Goal: Contribute content: Contribute content

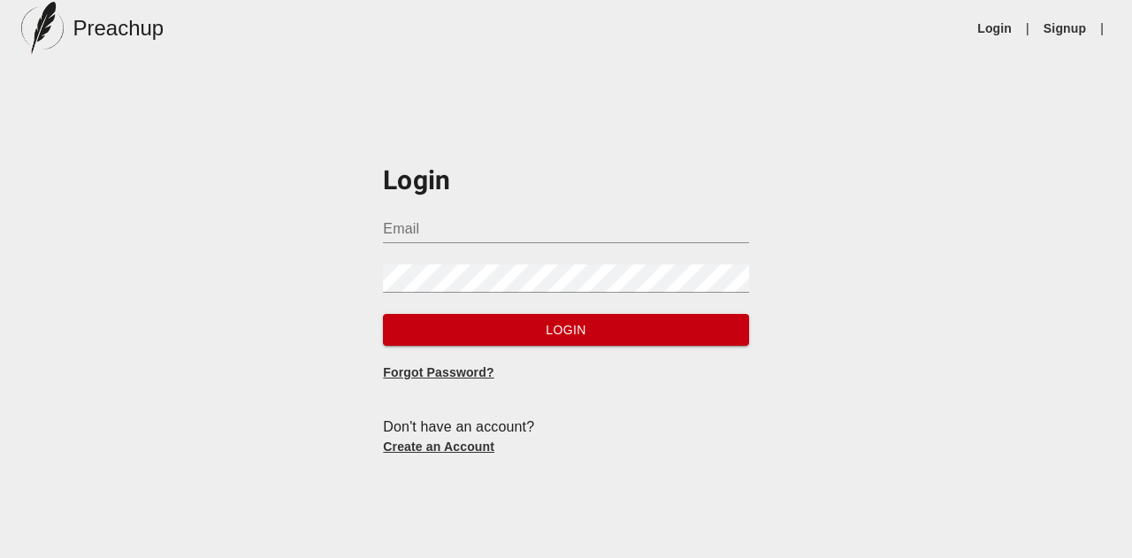
click at [470, 222] on input "Email" at bounding box center [565, 229] width 365 height 28
type input "[EMAIL_ADDRESS][DOMAIN_NAME]"
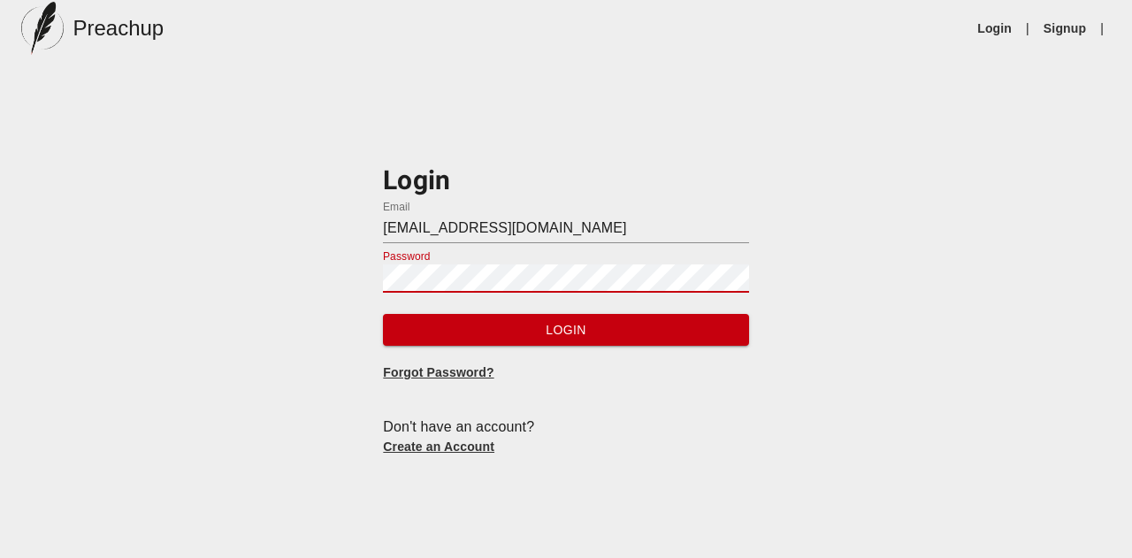
click at [383, 314] on button "Login" at bounding box center [565, 330] width 365 height 33
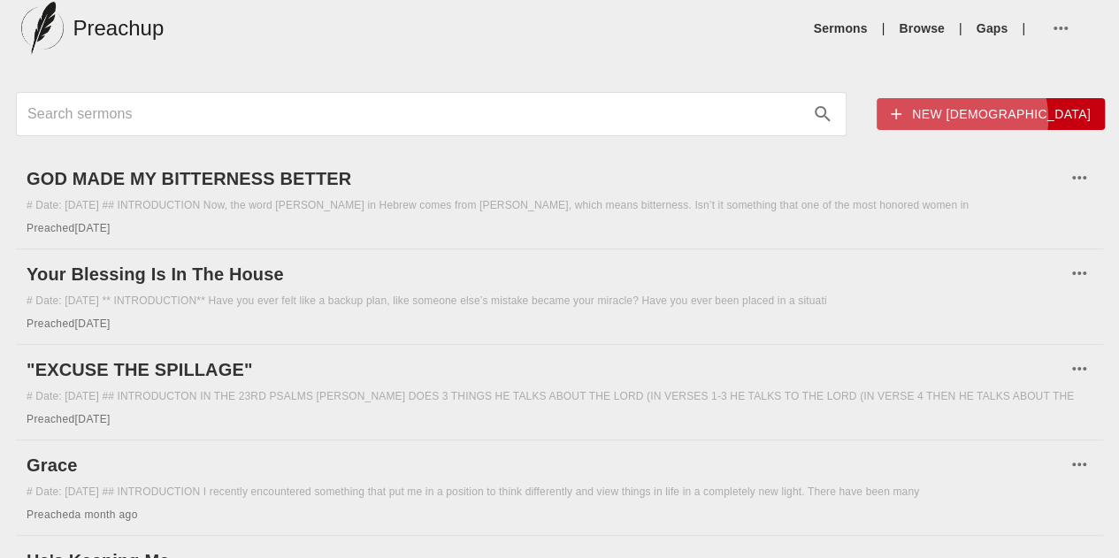
click at [891, 118] on span "New [DEMOGRAPHIC_DATA]" at bounding box center [991, 114] width 200 height 22
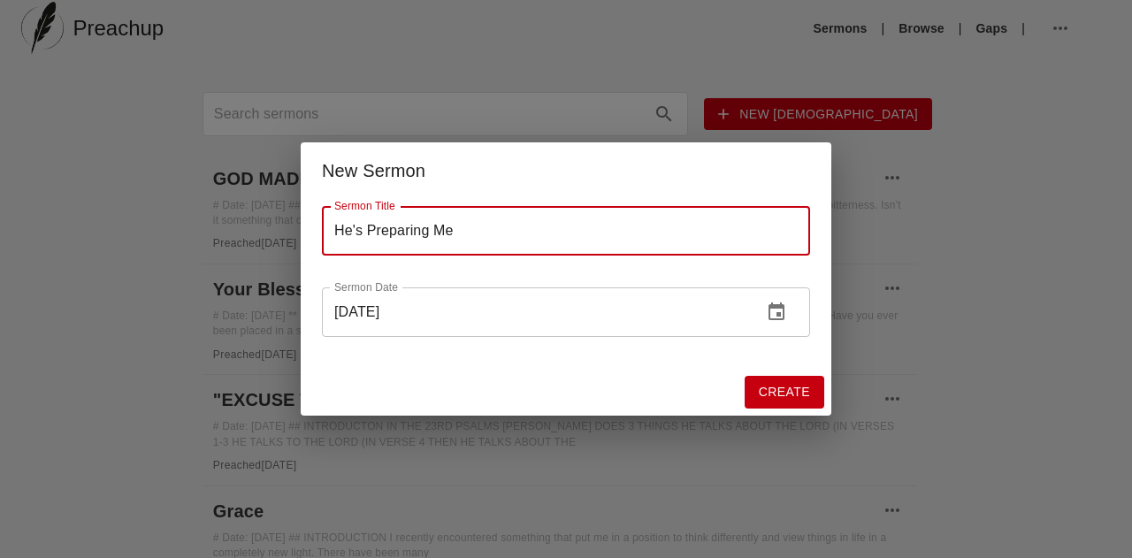
type input "He's Preparing Me"
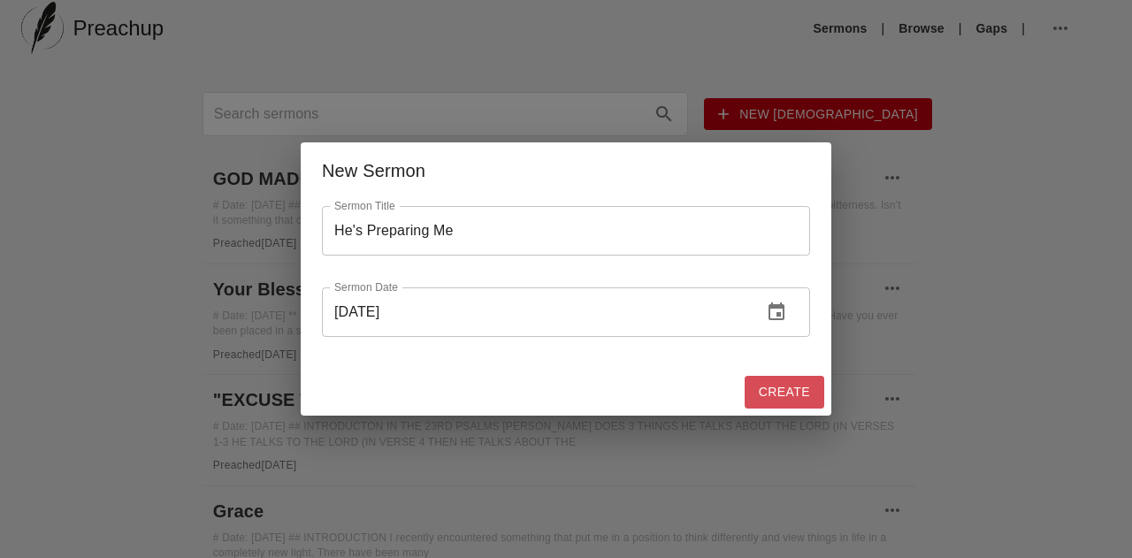
click at [797, 395] on span "Create" at bounding box center [784, 392] width 51 height 22
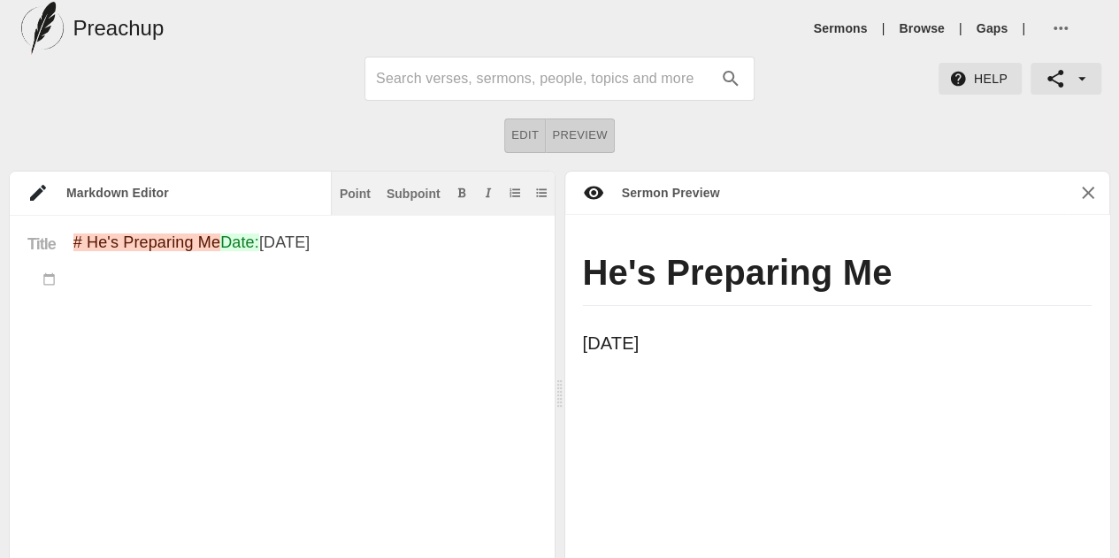
click at [337, 328] on textarea "# He's Preparing Me Date: [DATE]" at bounding box center [305, 518] width 464 height 568
paste textarea "Lor ipsu dolo si ame cons adi elitseddoei -- “TEMP IN UTL ETDOL MA, A ENIMA MIN…"
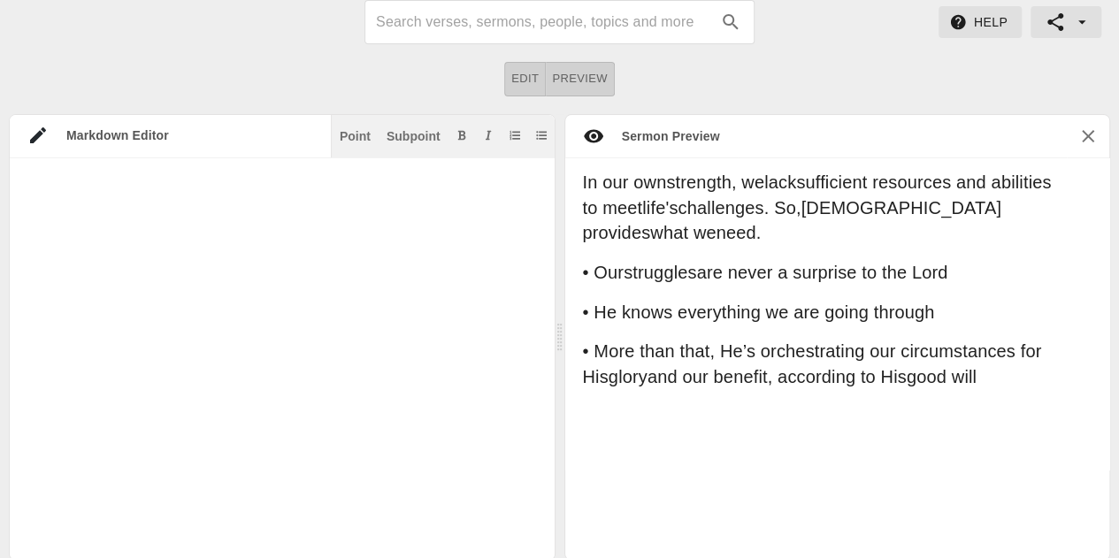
scroll to position [2130, 0]
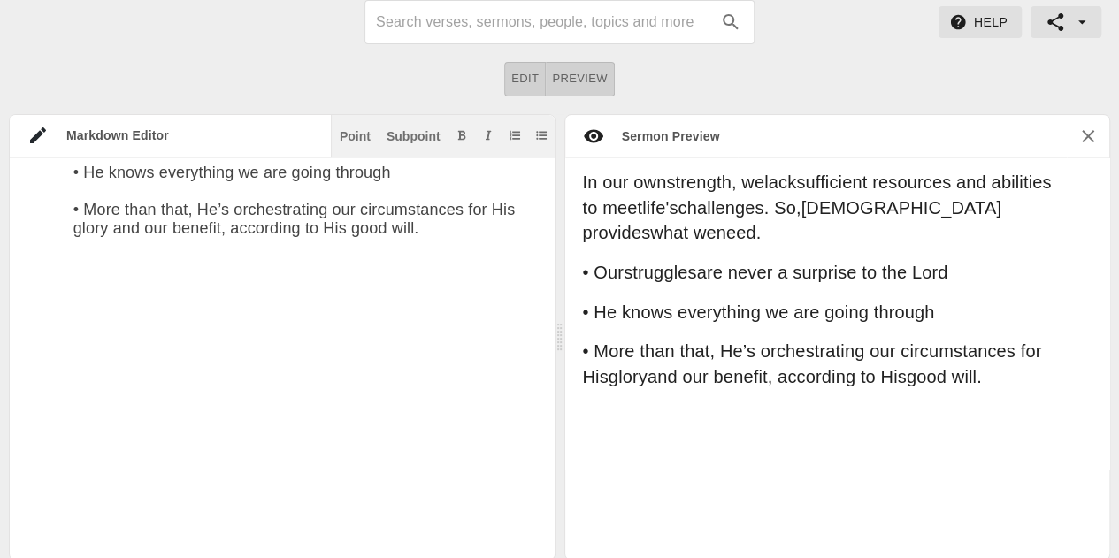
paste textarea "• ROMANS 8:28 “AND WE KNOW THAT ALL THINGS WORK TOGETHER FOR GOOD TO THEM THAT …"
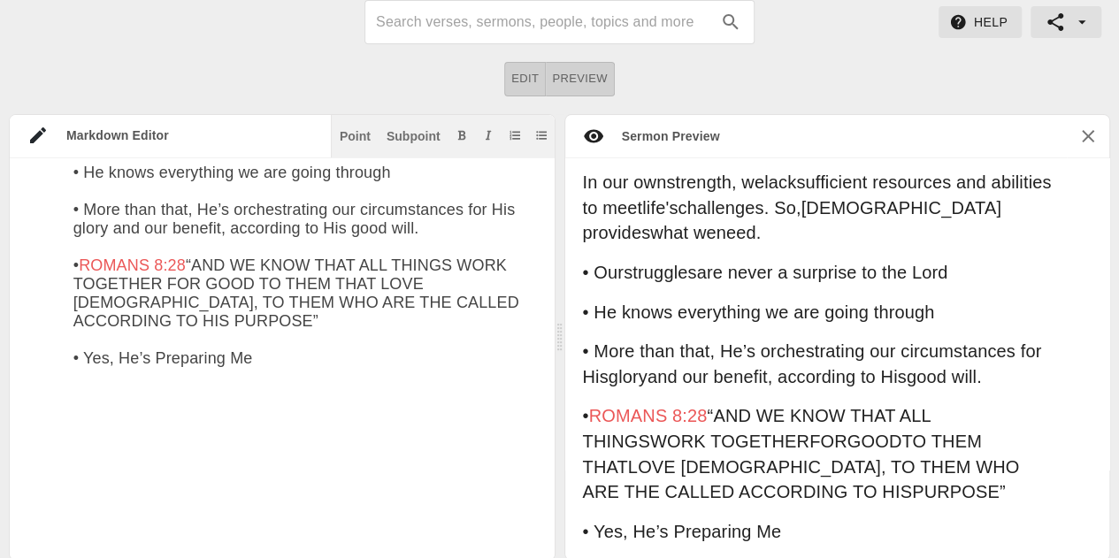
paste textarea "We find perhaps the greatest comfort of ROMANS 8:28 in the first three words, “…"
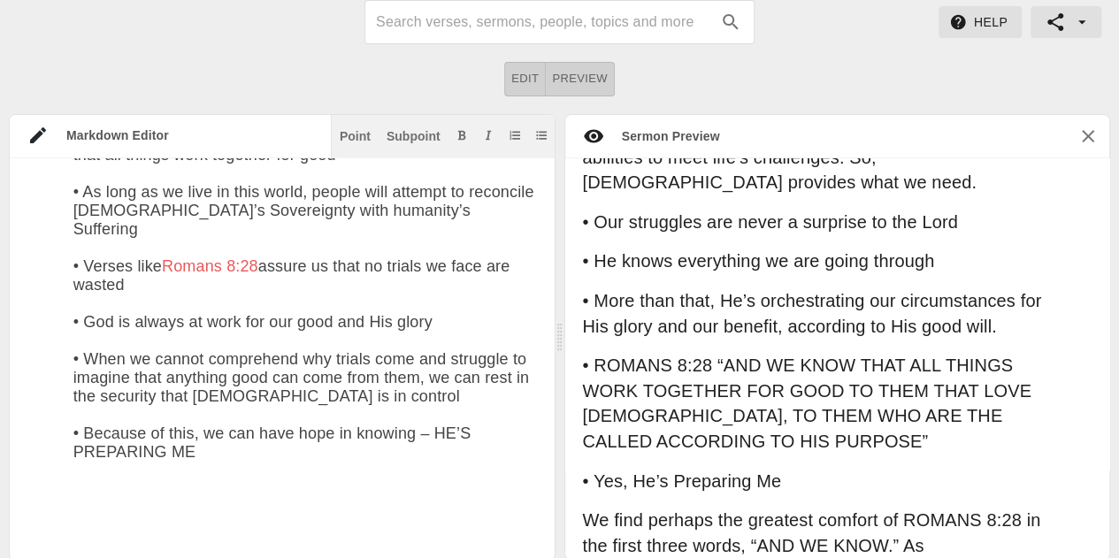
scroll to position [3211, 0]
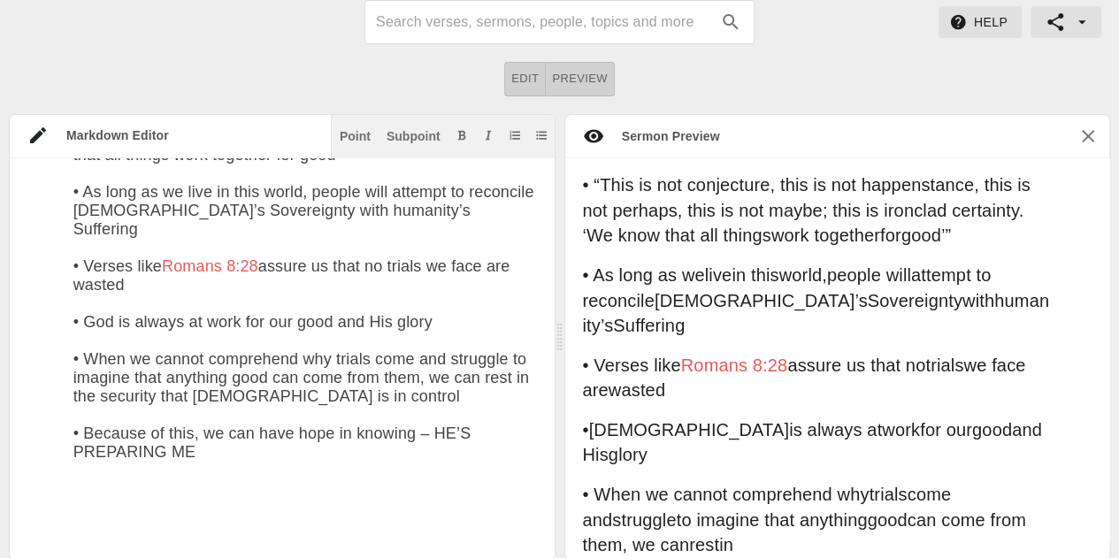
paste textarea "Lor ips dolor si am con adip elit se doe tempo incidid utlaboree. Do magnaaliqu…"
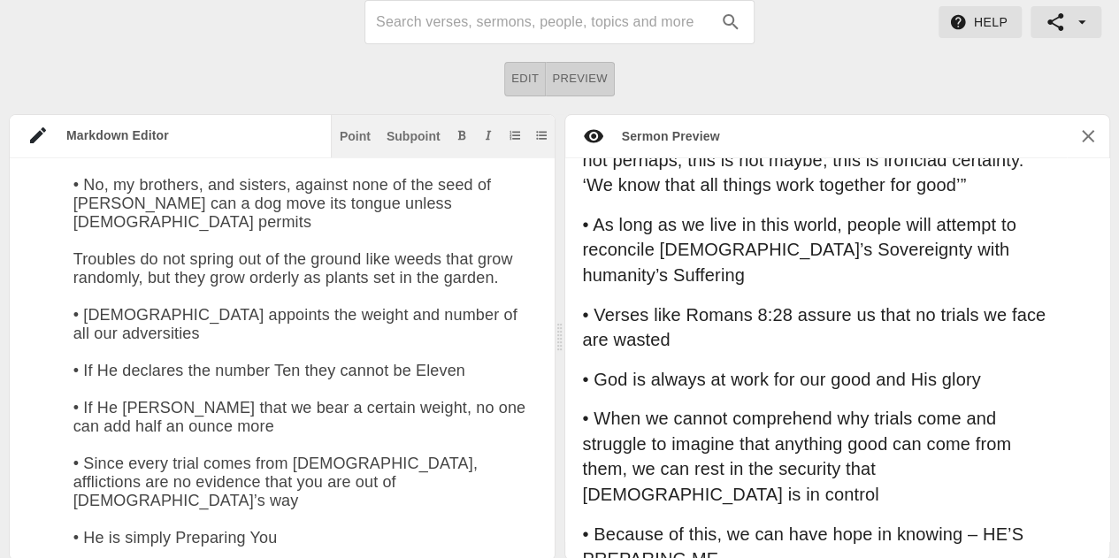
scroll to position [4589, 0]
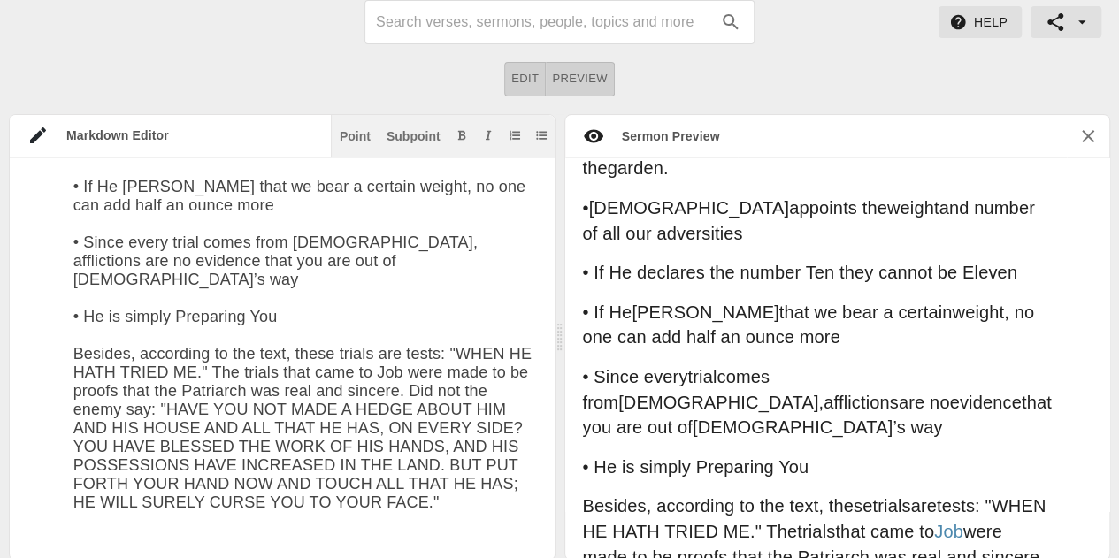
paste textarea "• The devil will have it that as dogs follow men for bones, so do we follow [DE…"
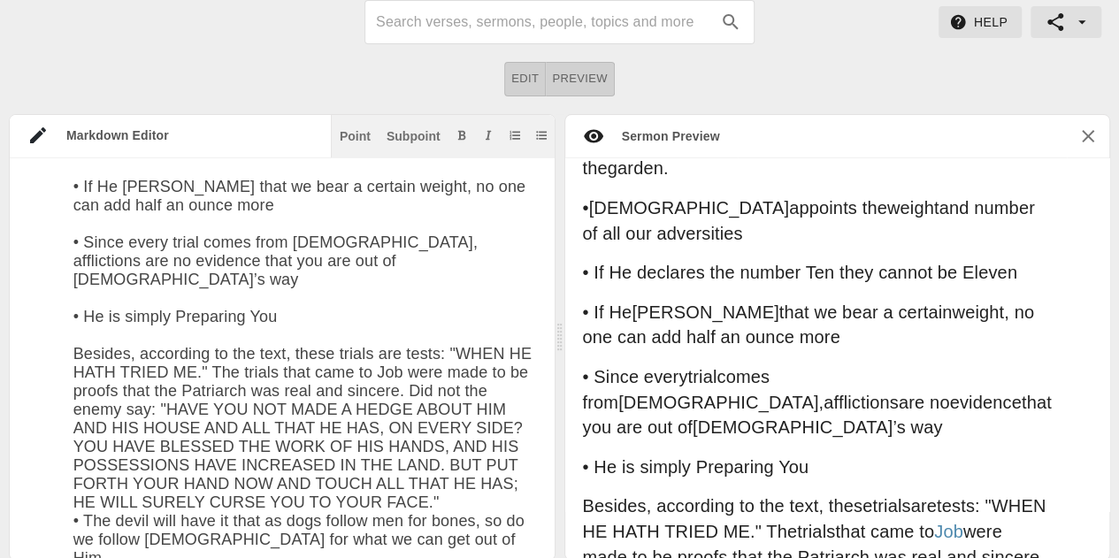
click at [526, 326] on div "Title # He's Preparing Me Date: [DATE] [PERSON_NAME] said here in our text for …" at bounding box center [282, 359] width 545 height 402
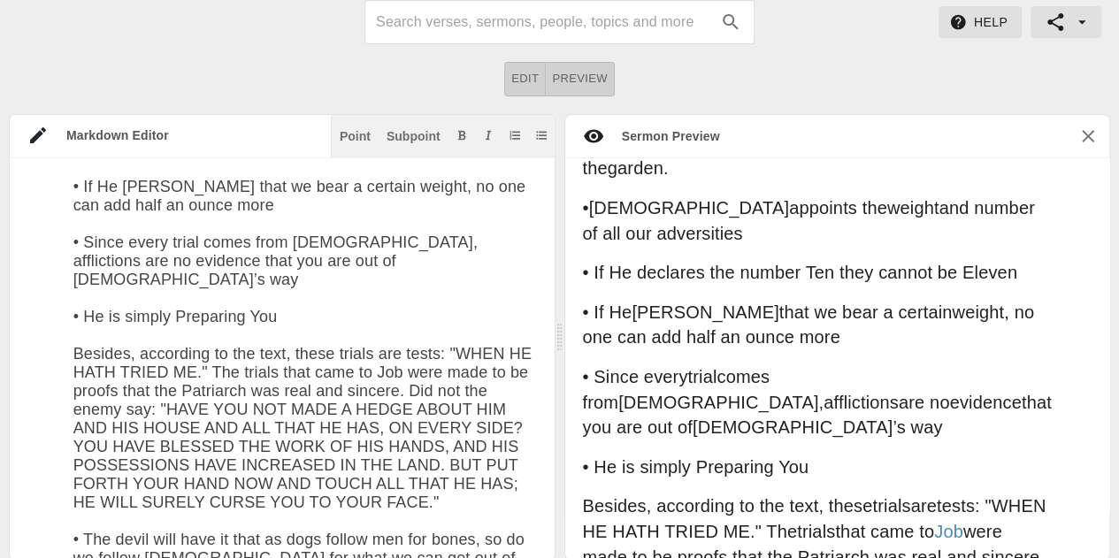
paste textarea "Lo ips’d sitam con Adip eli sedd ei tem inc utl et do • Ma ali’e admin ven Quis…"
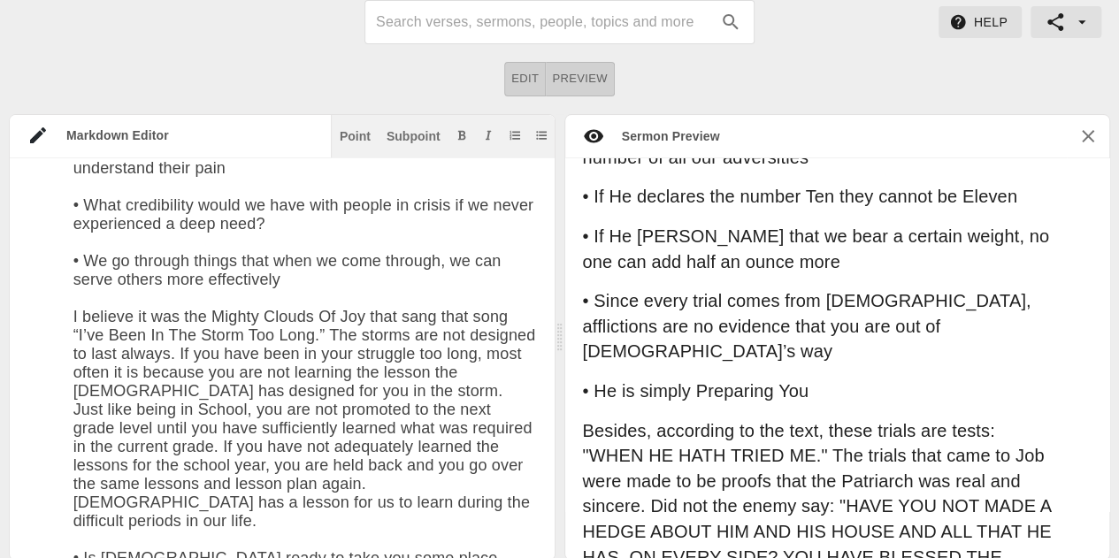
scroll to position [6517, 0]
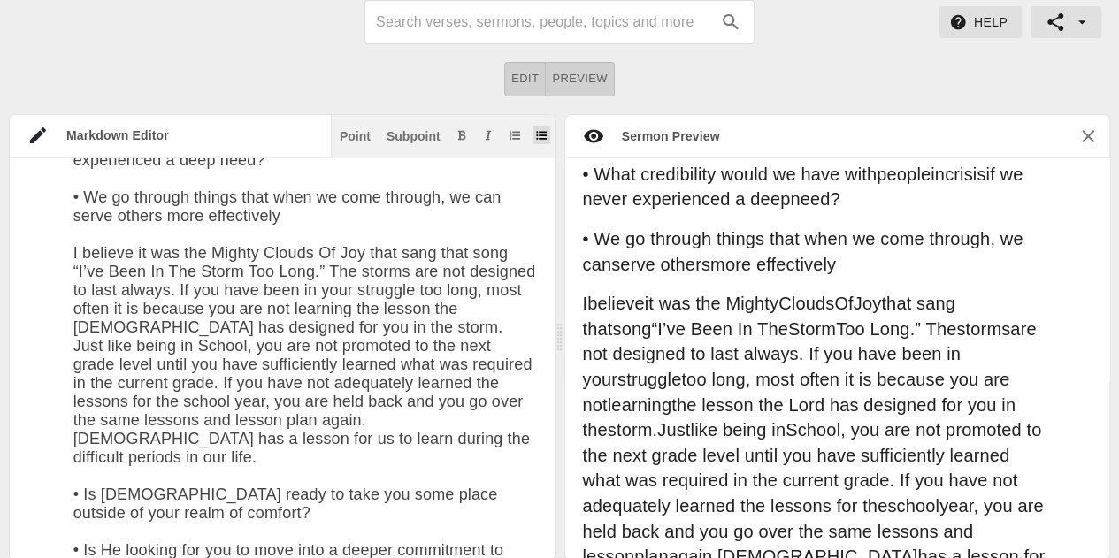
paste textarea "Any spiritual growth that ever takes place in our life will always be accompani…"
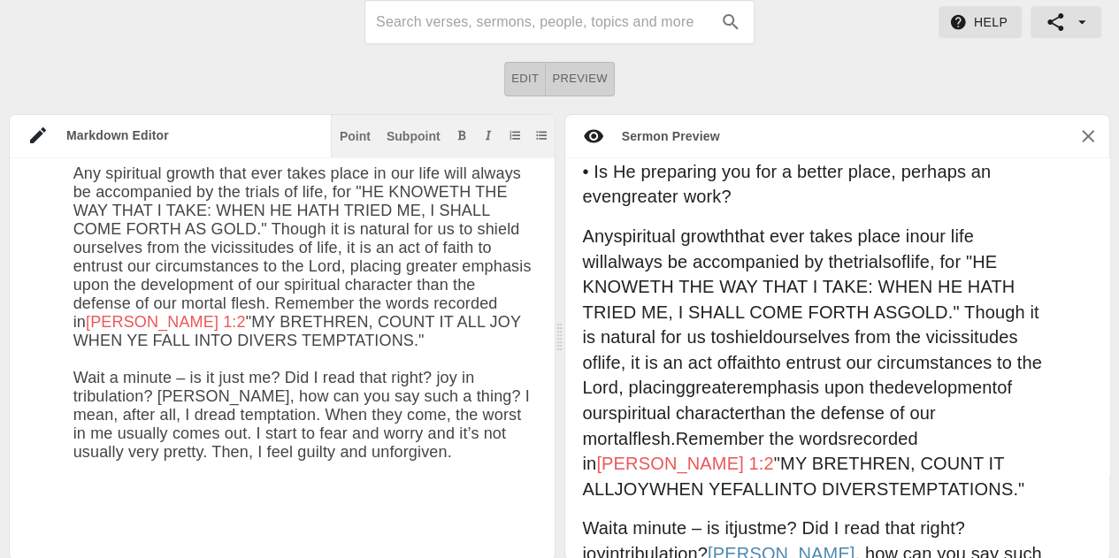
scroll to position [5607, 0]
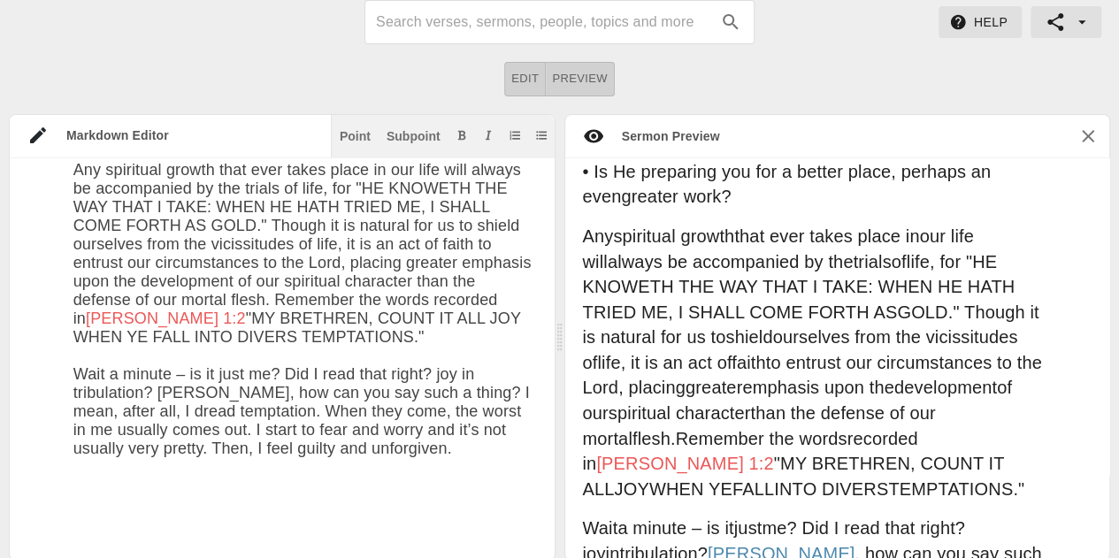
paste textarea "• Lo ipsumdolor sitam co adip elitseddoei tempo inci ut lab etdo ma aliquaen • …"
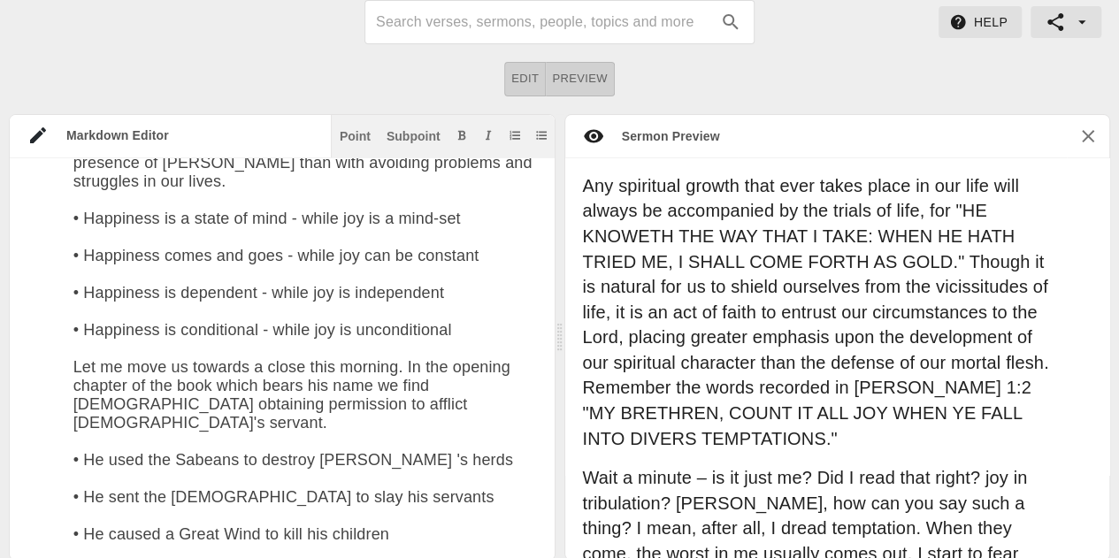
scroll to position [8260, 0]
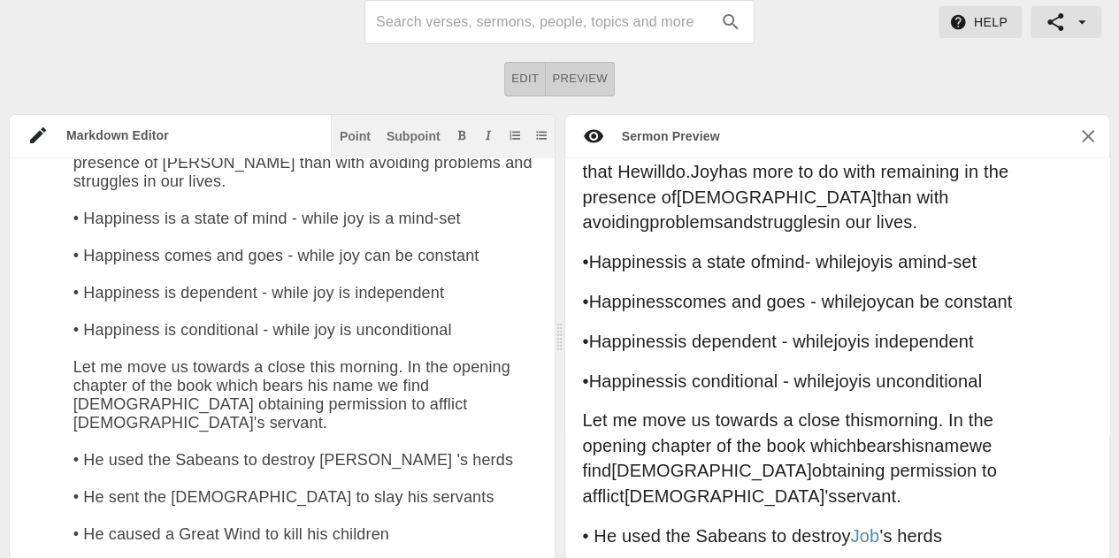
paste textarea "--How much we lose by forgetting this! --What a stay for the trouble-tossed hea…"
paste textarea "What a perfect example the Savior sets us --When He was approached in the garde…"
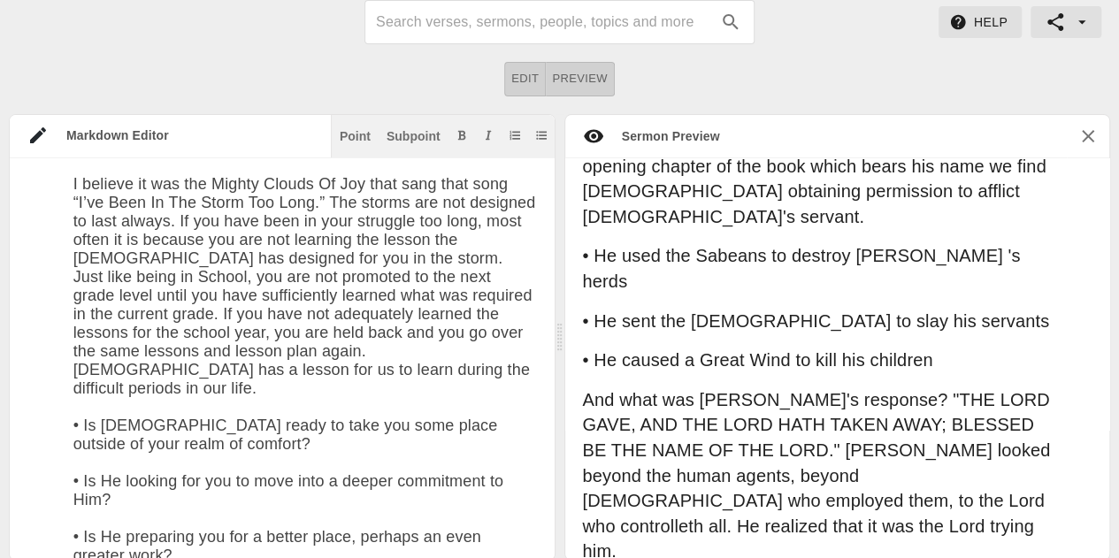
scroll to position [6599, 0]
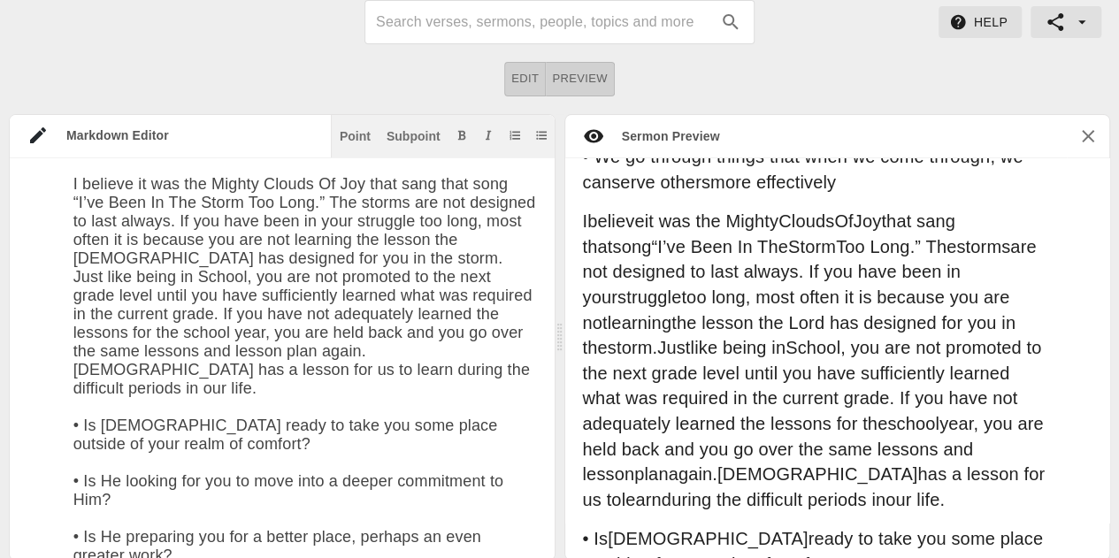
type textarea "# Lo'i Dolorsita Co Adip: Eli 28se 9518 Doe temp inci ut lab etdo mag aliquaeni…"
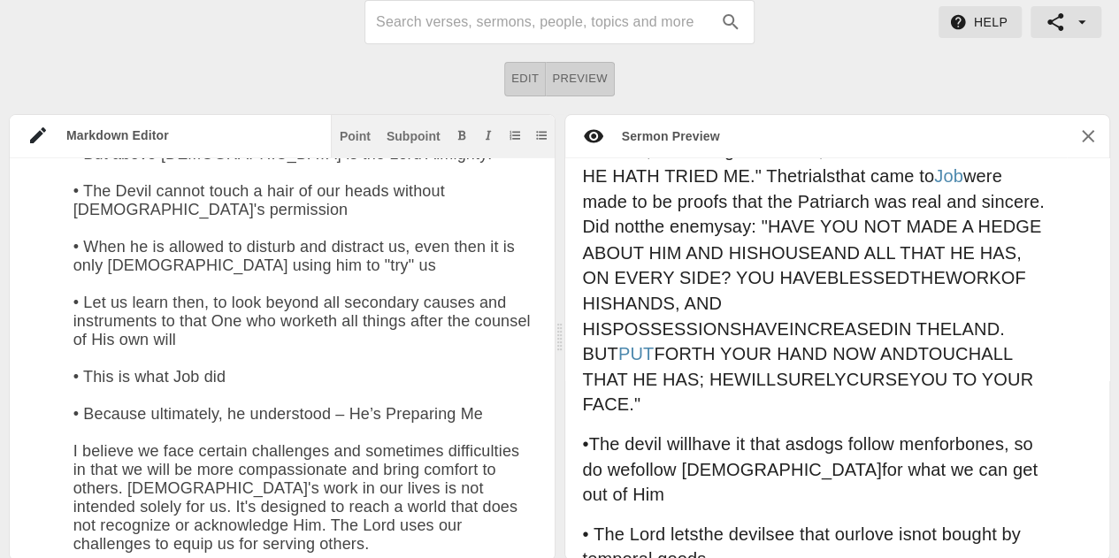
scroll to position [0, 0]
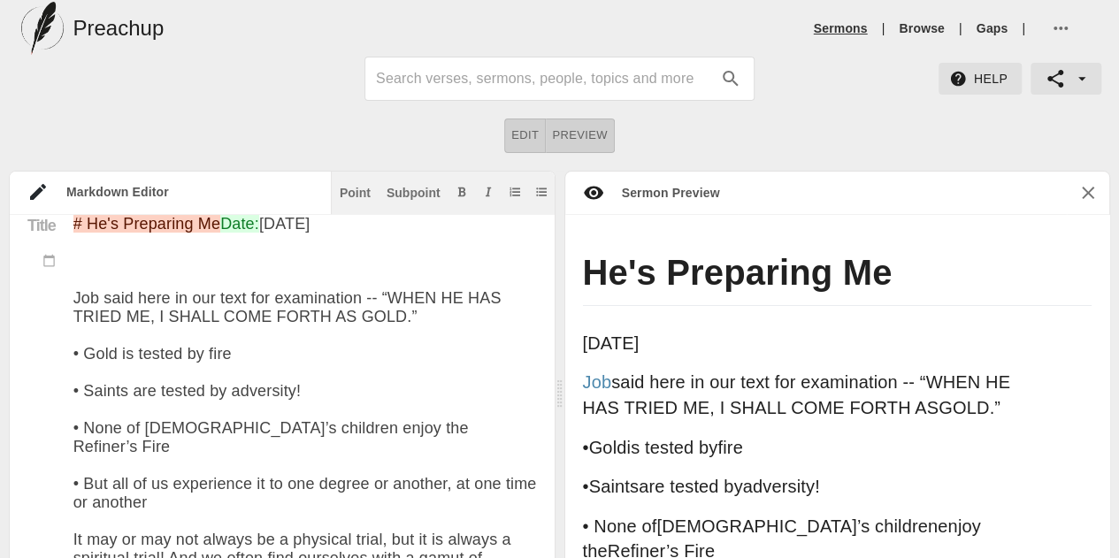
click at [848, 30] on link "Sermons" at bounding box center [841, 28] width 54 height 18
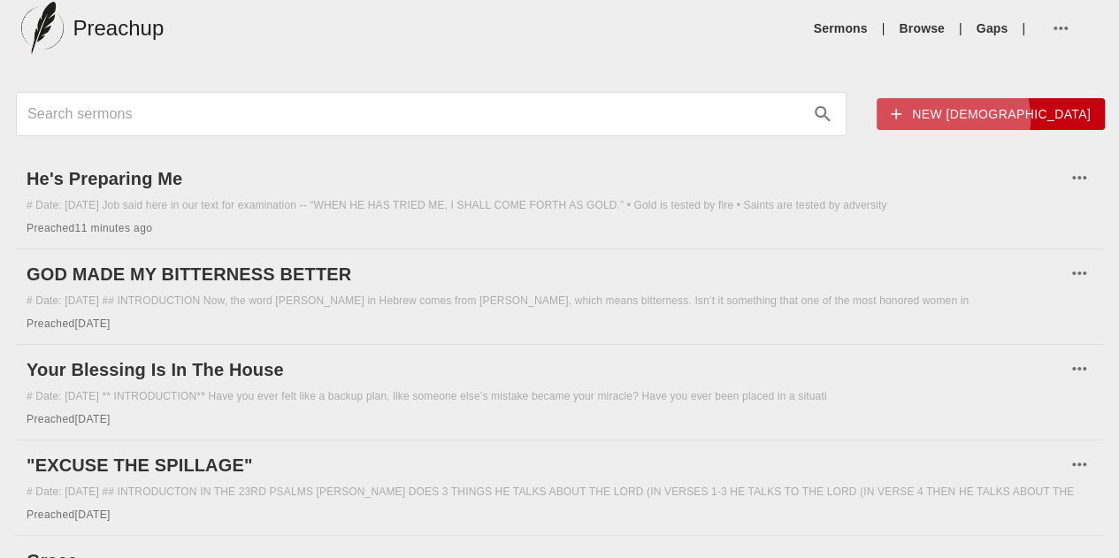
click at [891, 118] on span "New [DEMOGRAPHIC_DATA]" at bounding box center [991, 114] width 200 height 22
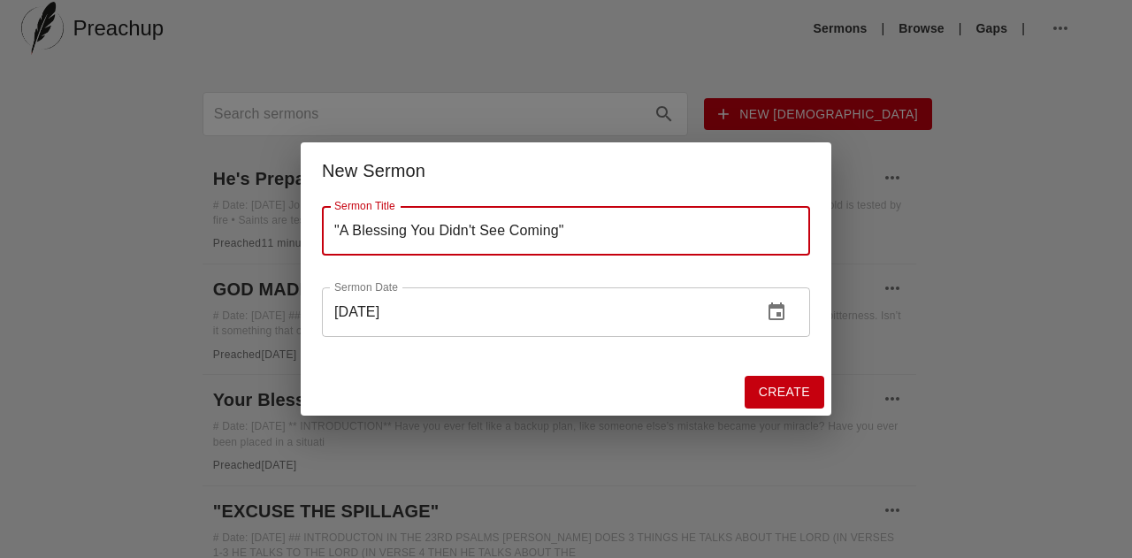
type input ""A Blessing You Didn't See Coming""
click at [785, 398] on span "Create" at bounding box center [784, 392] width 51 height 22
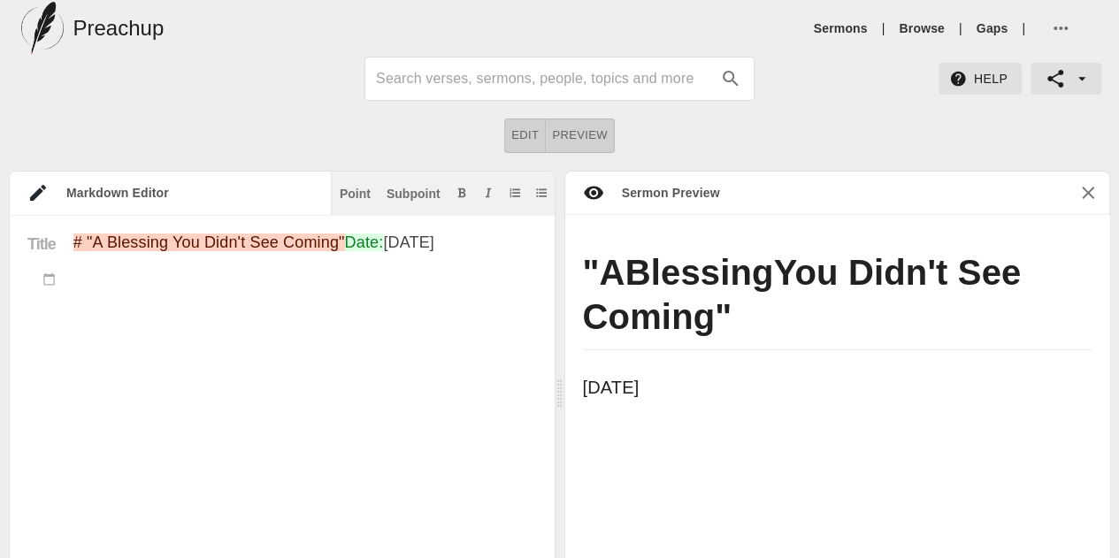
click at [266, 292] on textarea "# "A Blessing You Didn't See Coming" Date: [DATE]" at bounding box center [305, 518] width 464 height 568
paste textarea "Loremipsum dolo si ametc adi elitsed doe tem - ‘inc utl etd’ mag aliquaen ad mi…"
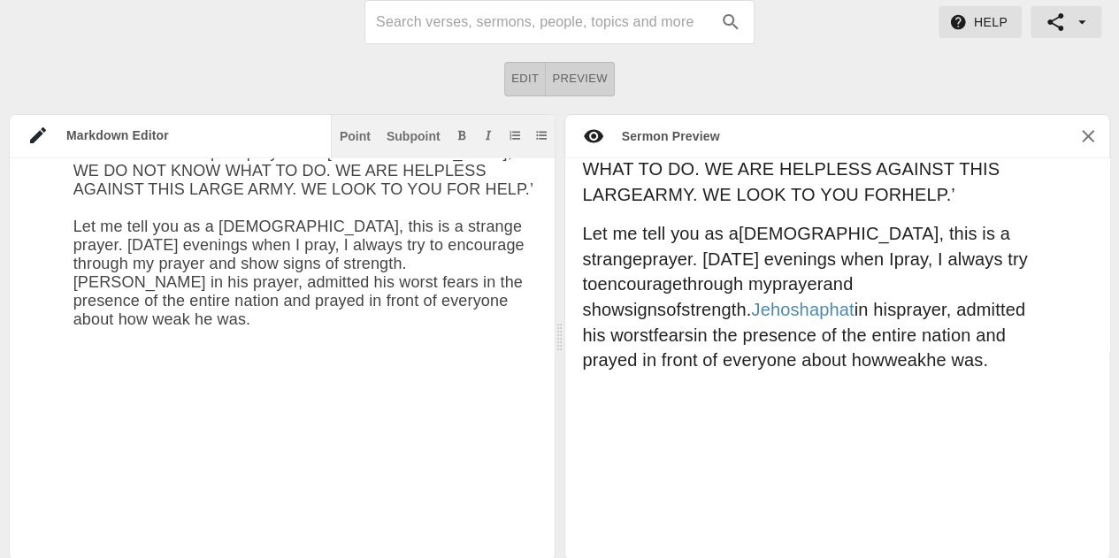
paste textarea "• He wasn’t concerned about inspiring confidence in his leadership • His only c…"
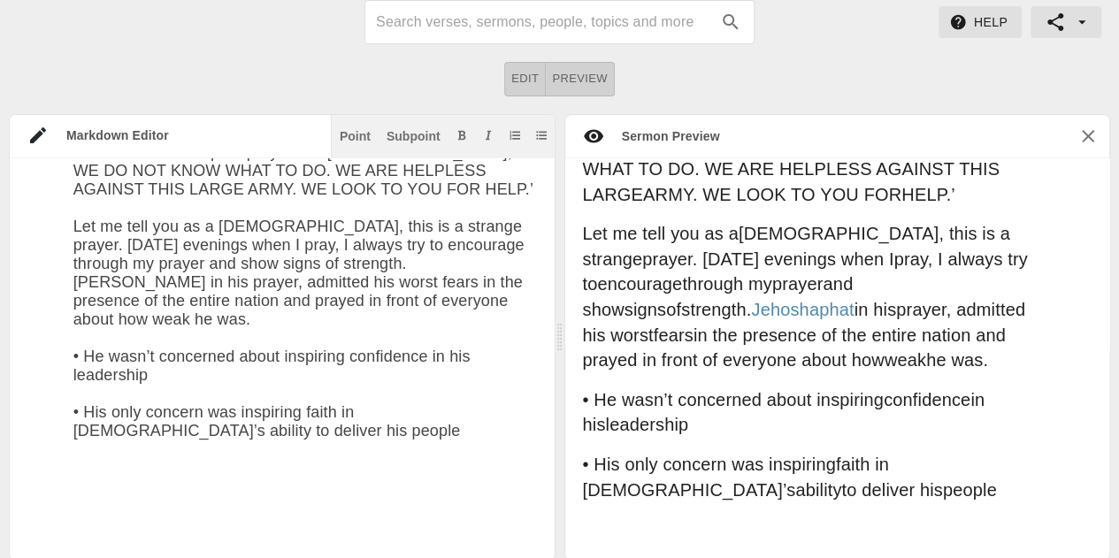
paste textarea "From a human perspective what [PERSON_NAME] did was political suicide. • From […"
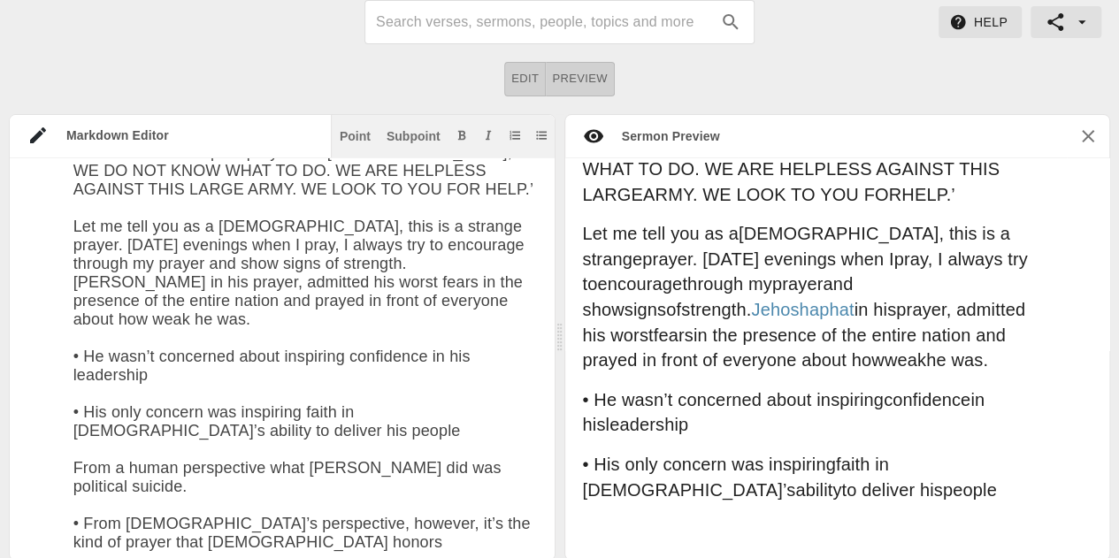
scroll to position [3091, 0]
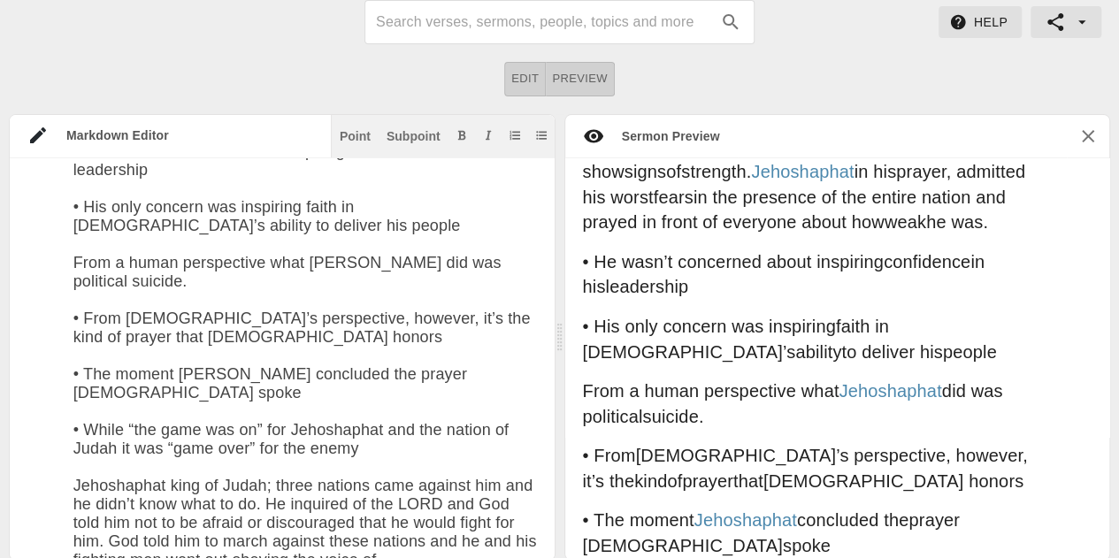
type textarea "# "L Ipsumdol Sit Amet'c Adi Elitse" Doei: Tem 30in 1493 Utlaboreet dolo ma ali…"
